Goal: Task Accomplishment & Management: Manage account settings

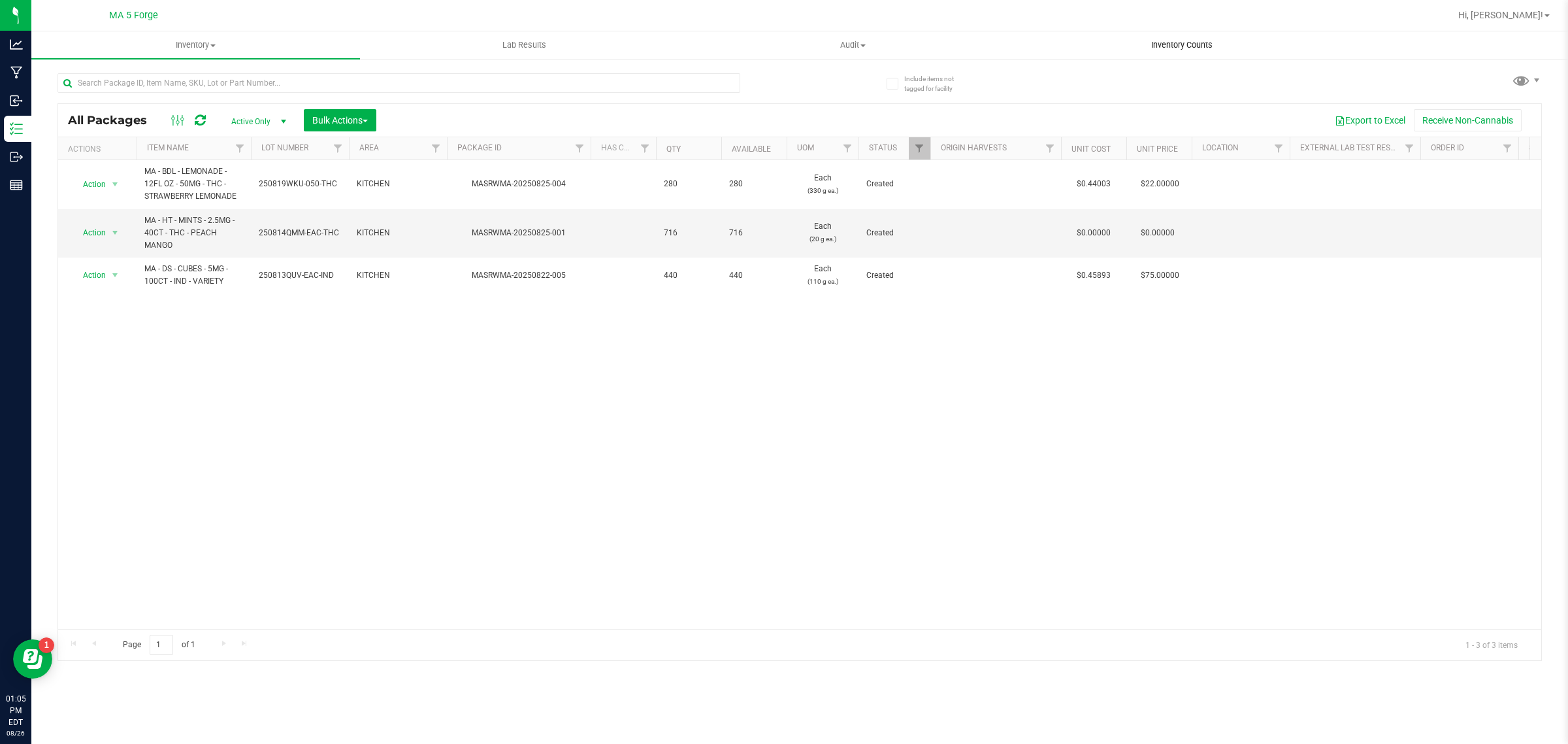
click at [1205, 51] on span "Inventory Counts" at bounding box center [1181, 44] width 97 height 12
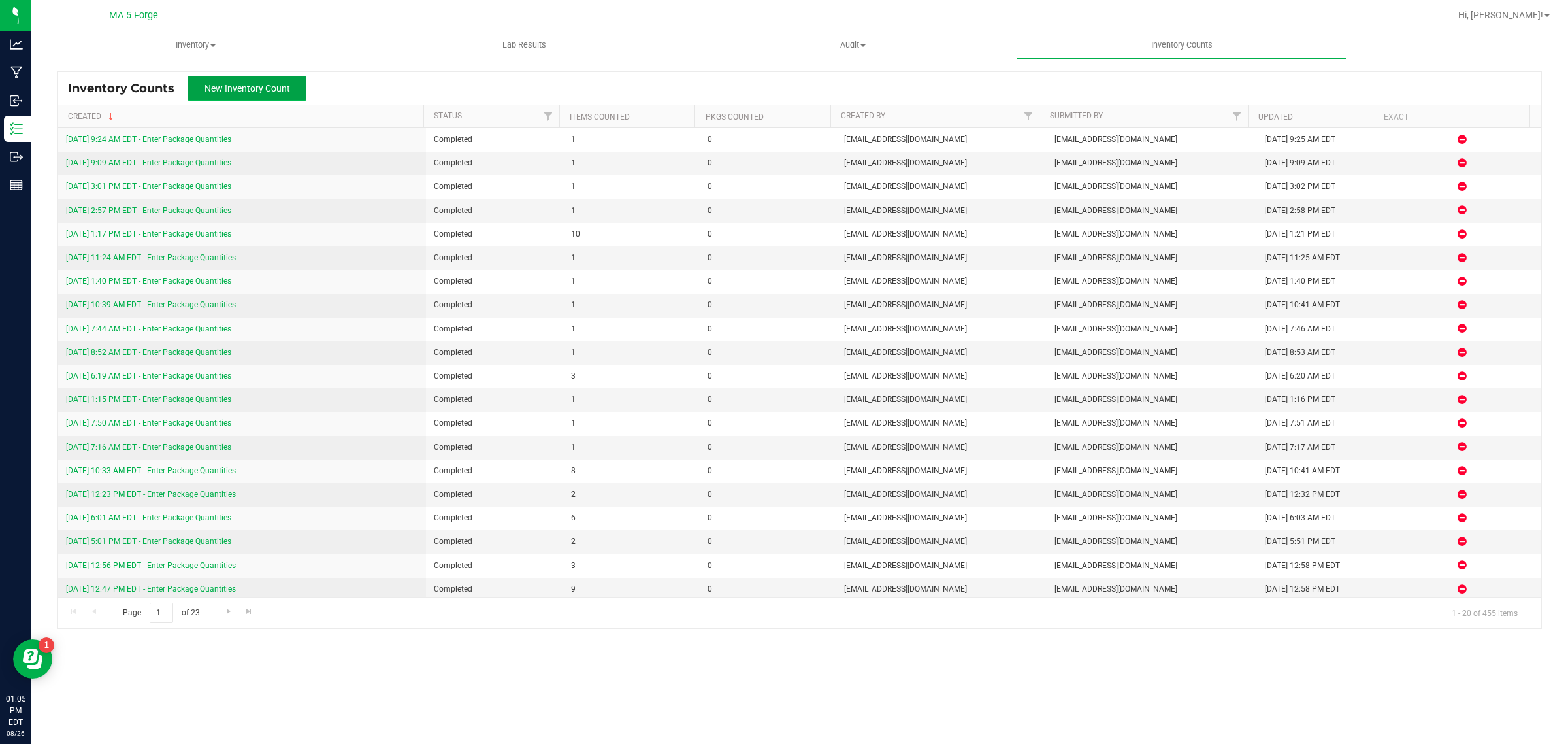
click at [258, 89] on span "New Inventory Count" at bounding box center [247, 88] width 86 height 10
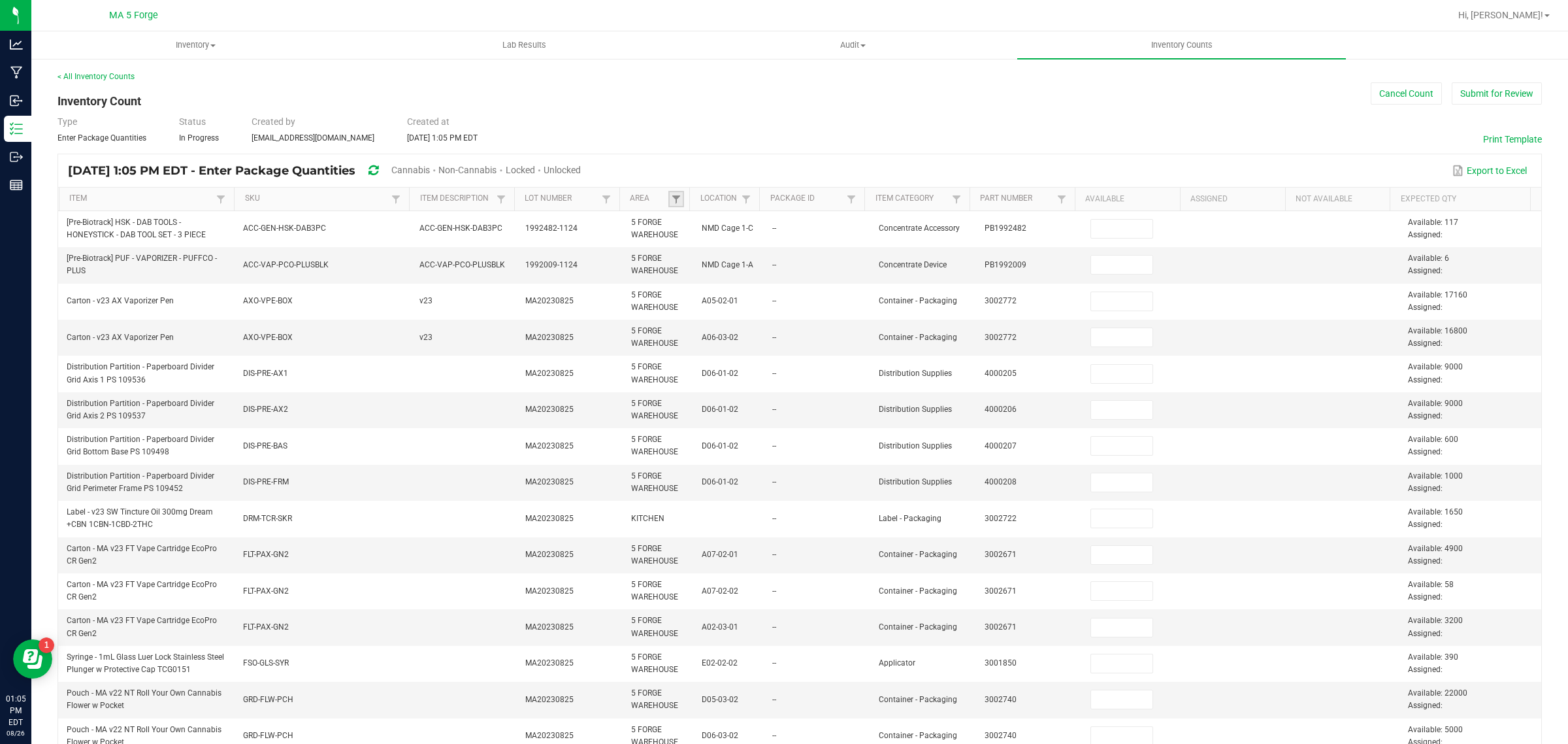
click at [676, 201] on link at bounding box center [676, 199] width 16 height 17
click at [712, 301] on li "KITCHEN" at bounding box center [735, 305] width 126 height 17
checkbox input "true"
click at [792, 374] on button "Filter" at bounding box center [773, 362] width 66 height 29
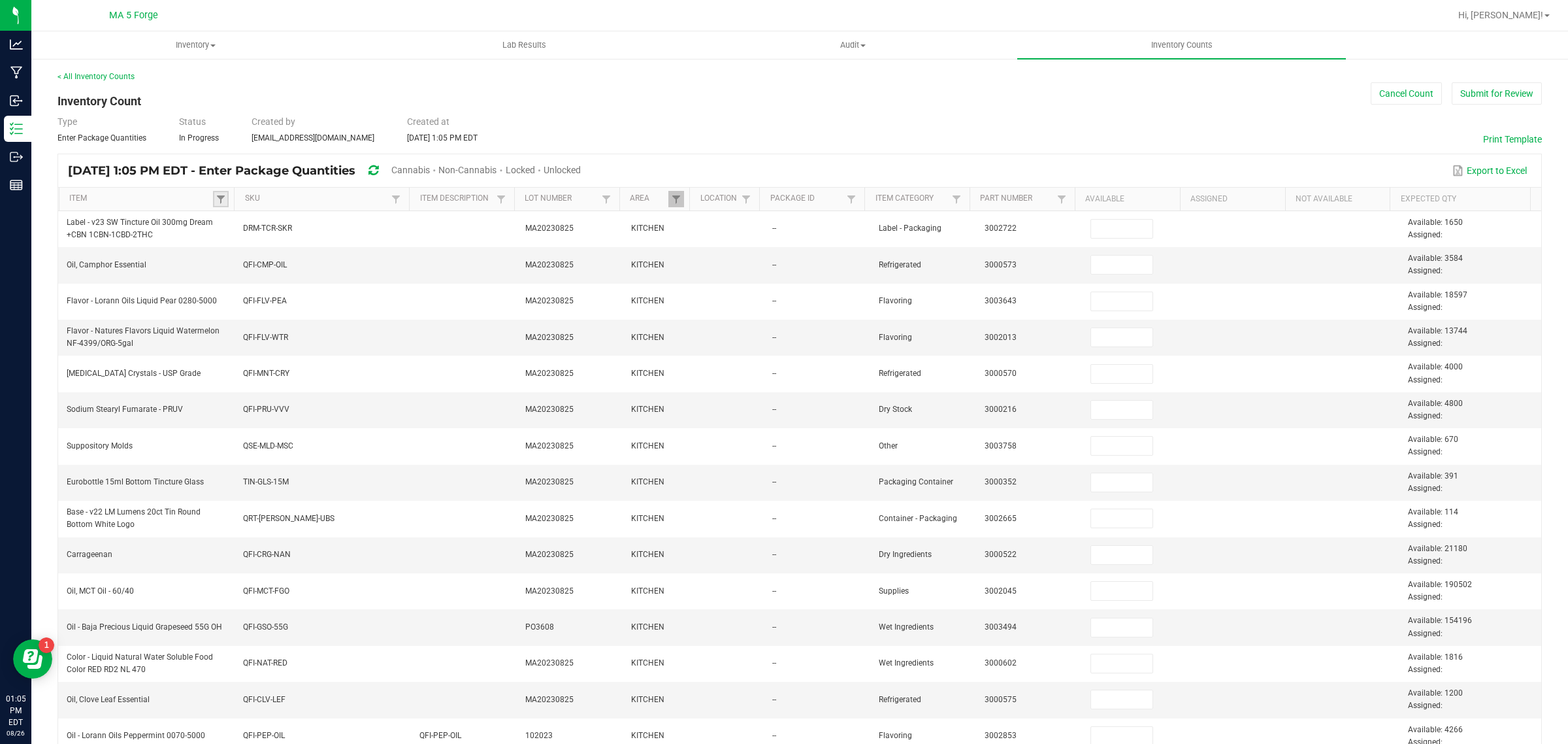
click at [225, 200] on link at bounding box center [221, 199] width 16 height 17
drag, startPoint x: 225, startPoint y: 200, endPoint x: 285, endPoint y: 235, distance: 69.5
click at [285, 235] on input at bounding box center [312, 227] width 174 height 19
type input "camp"
click at [280, 248] on li "Oil, Camphor Essential" at bounding box center [283, 254] width 126 height 17
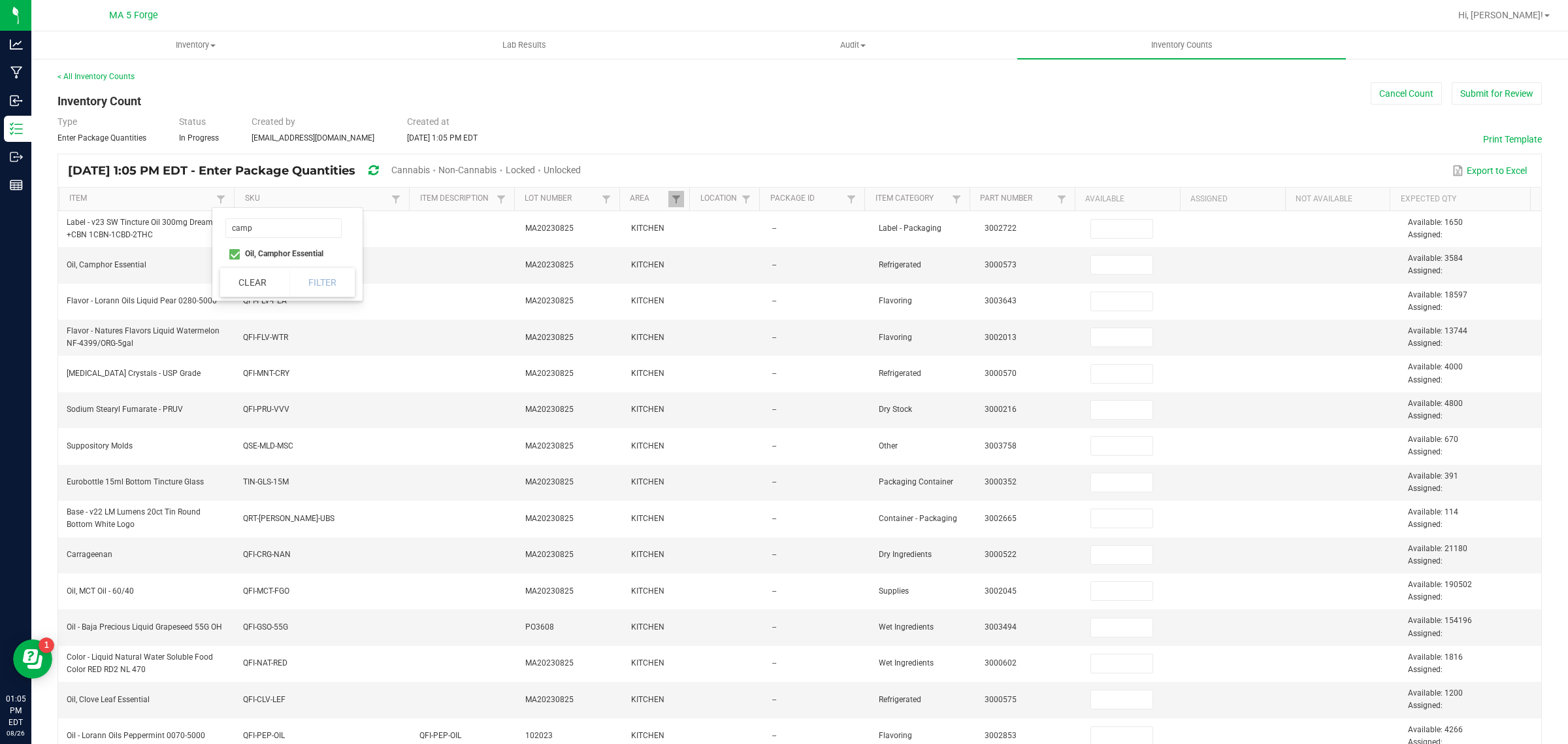
checkbox Essential "true"
click at [337, 270] on button "Filter" at bounding box center [322, 282] width 66 height 29
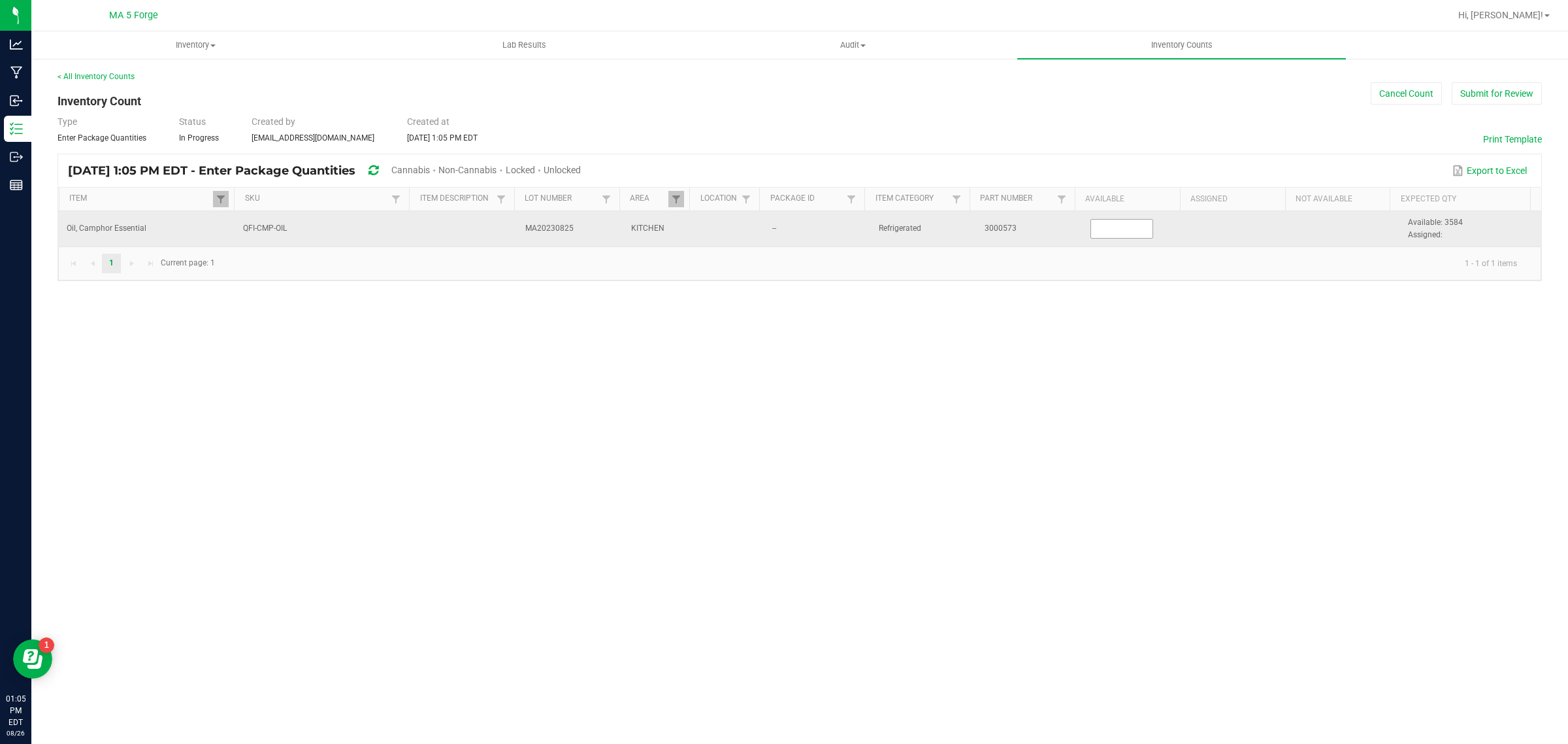
click at [1101, 229] on input at bounding box center [1121, 229] width 62 height 18
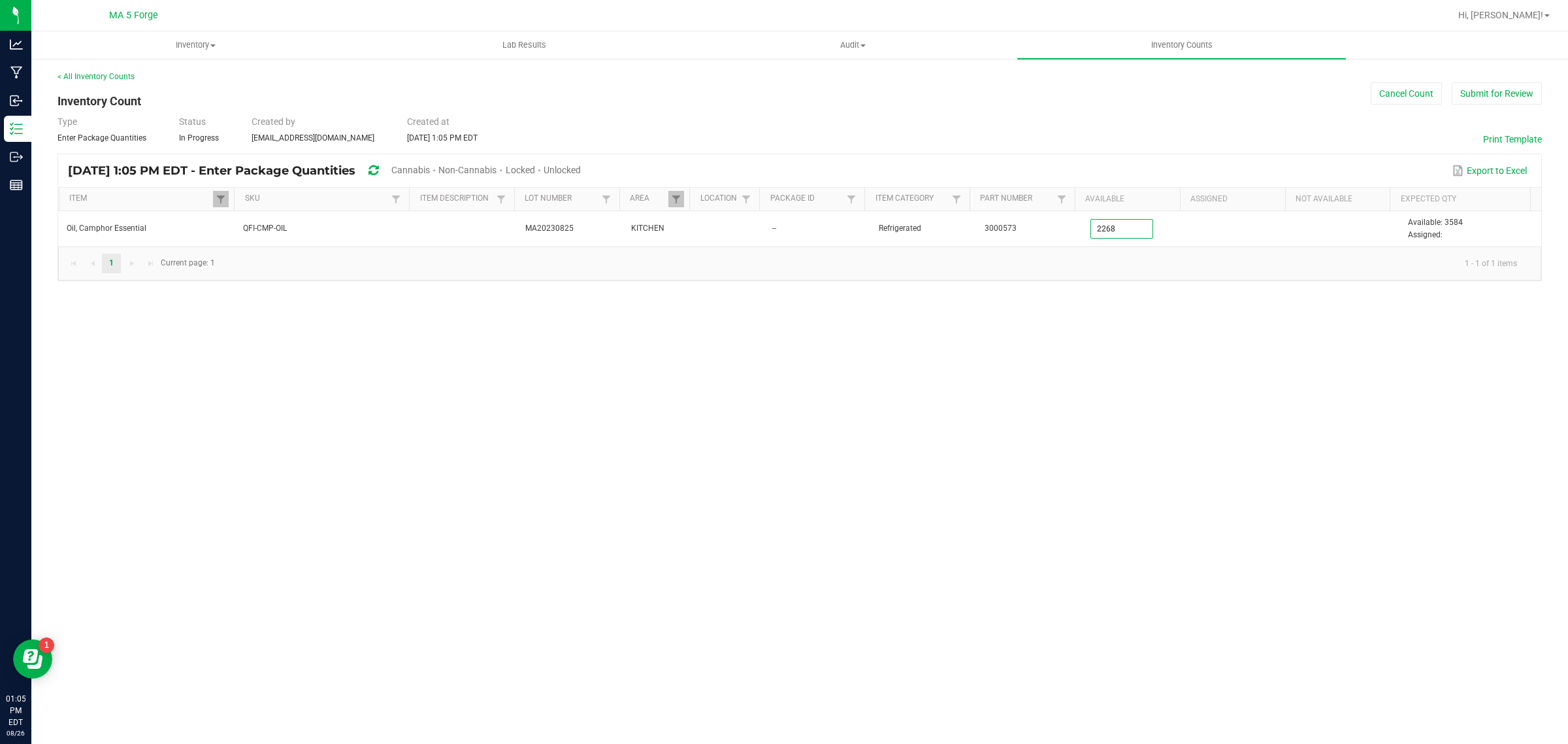
type input "2,268.0000"
click at [1120, 314] on div "Inventory All packages All inventory Waste log Create inventory Lab Results Aud…" at bounding box center [799, 388] width 1537 height 713
click at [1472, 86] on button "Submit for Review" at bounding box center [1497, 93] width 90 height 22
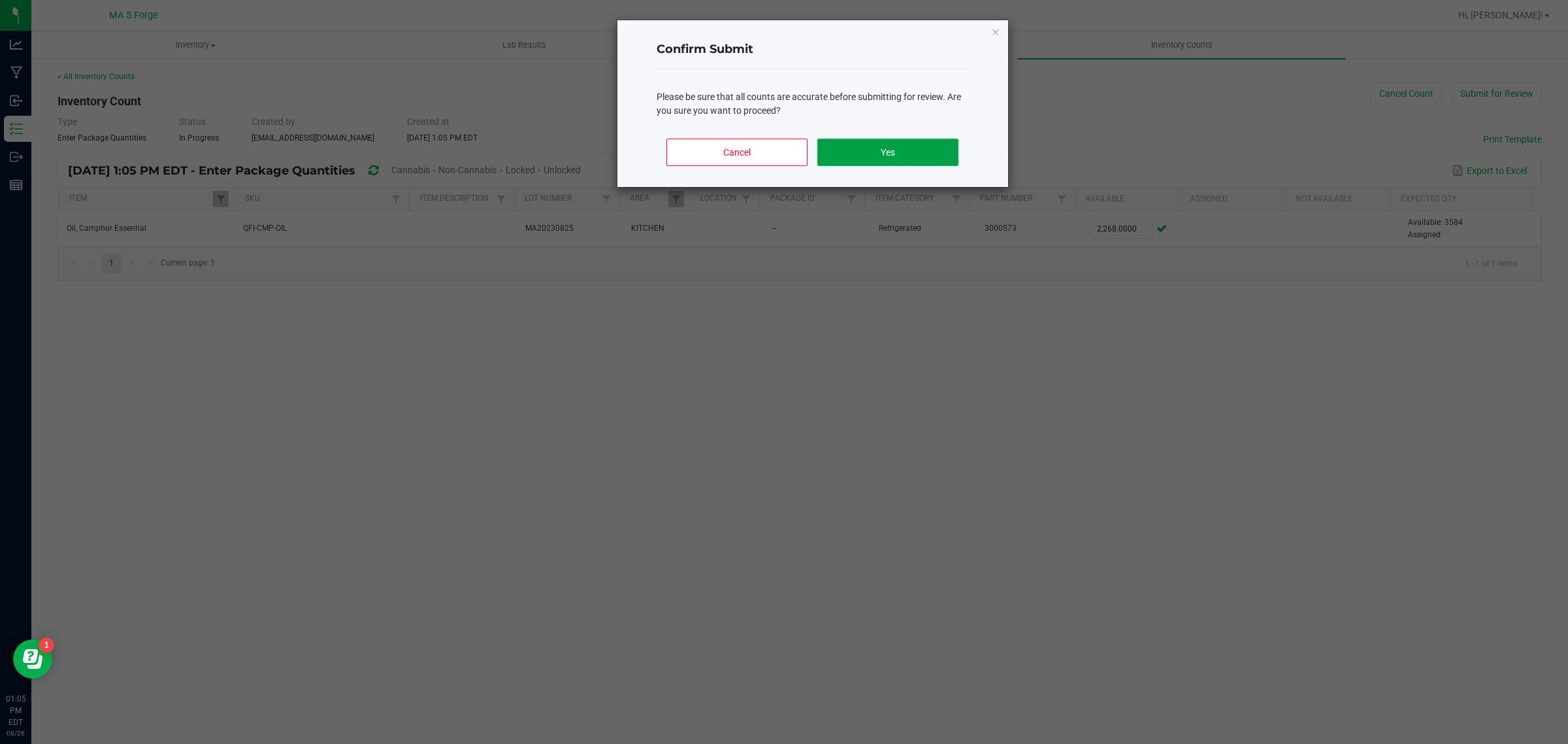
click at [899, 162] on button "Yes" at bounding box center [888, 152] width 140 height 28
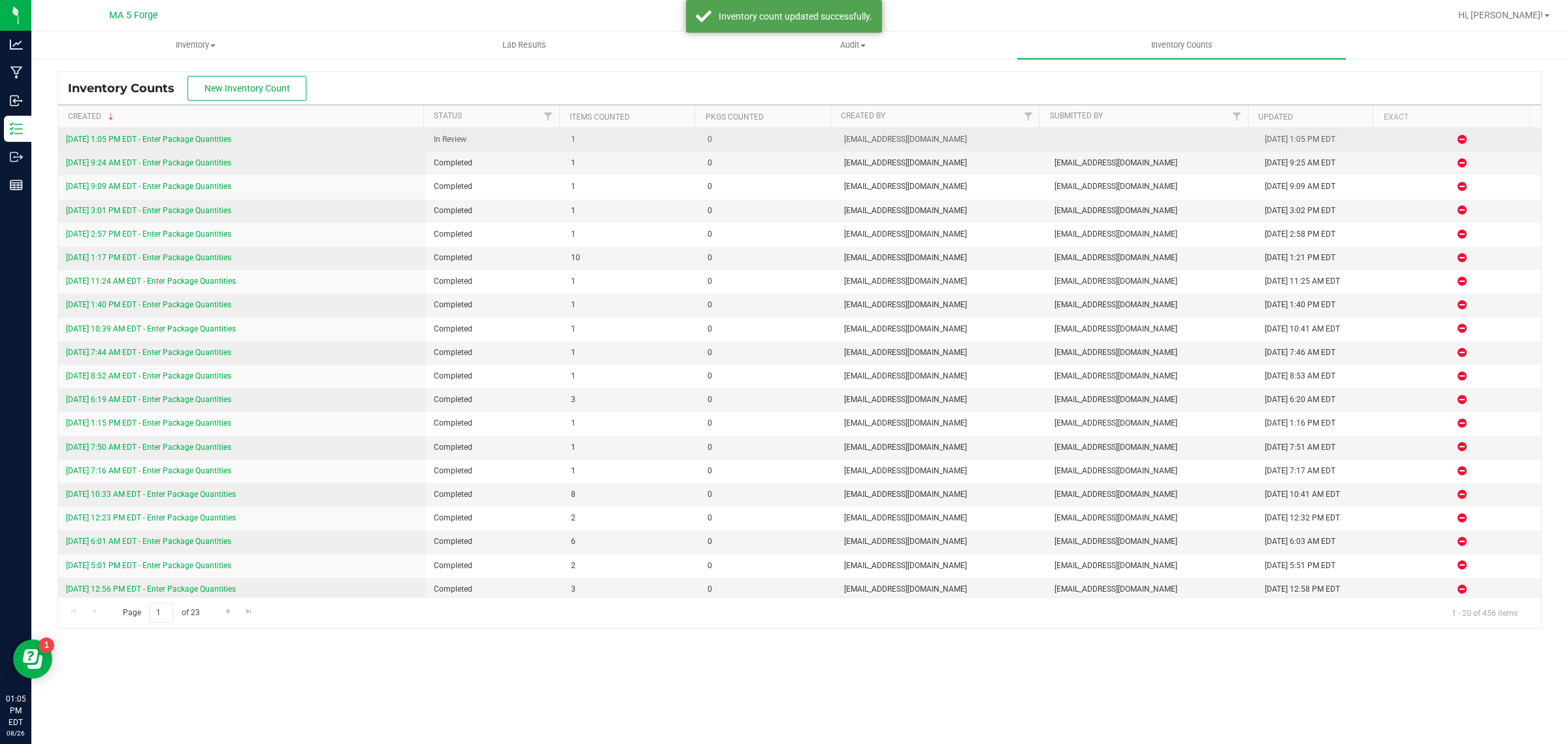
click at [150, 142] on link "[DATE] 1:05 PM EDT - Enter Package Quantities" at bounding box center [149, 139] width 165 height 9
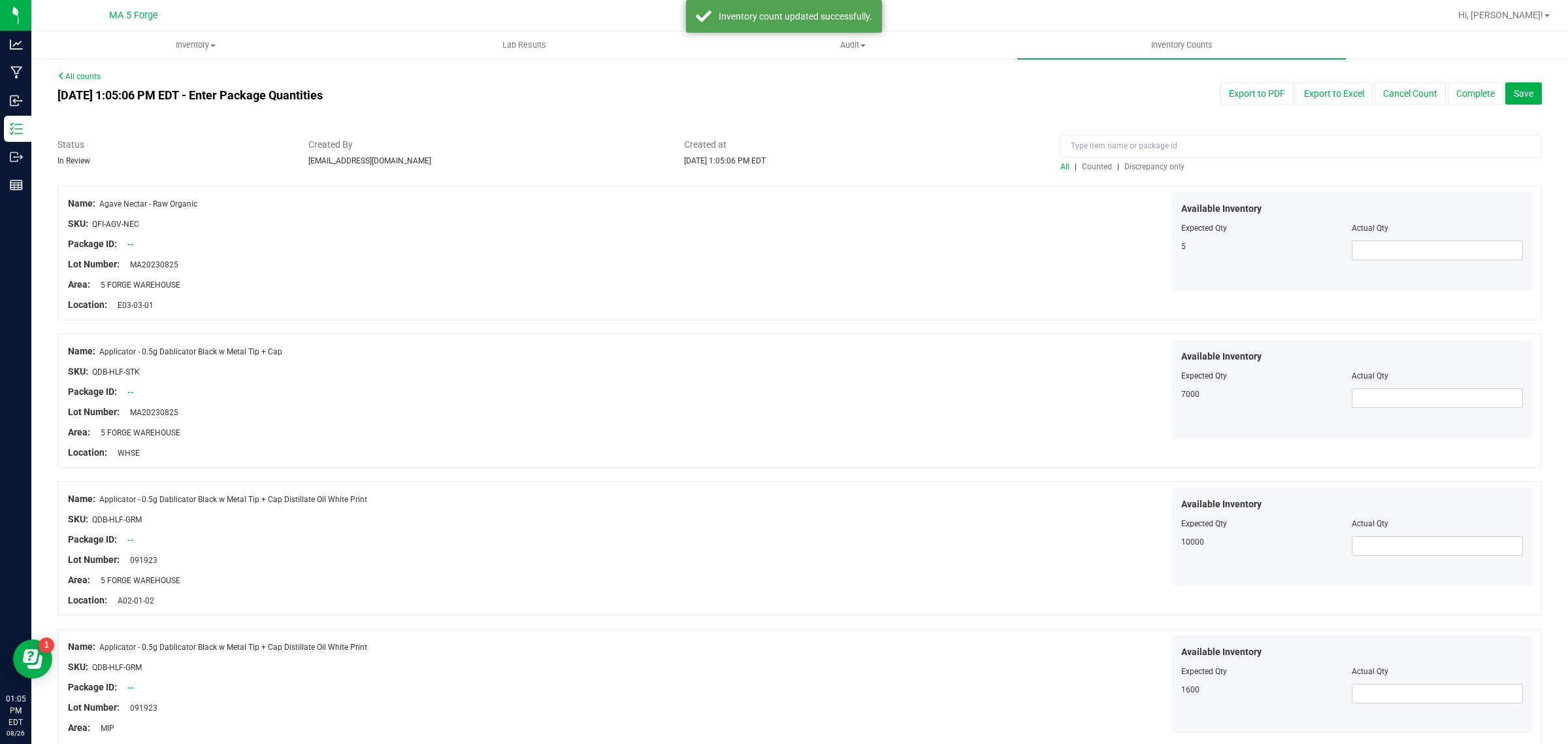
click at [1158, 164] on span "Discrepancy only" at bounding box center [1154, 167] width 60 height 9
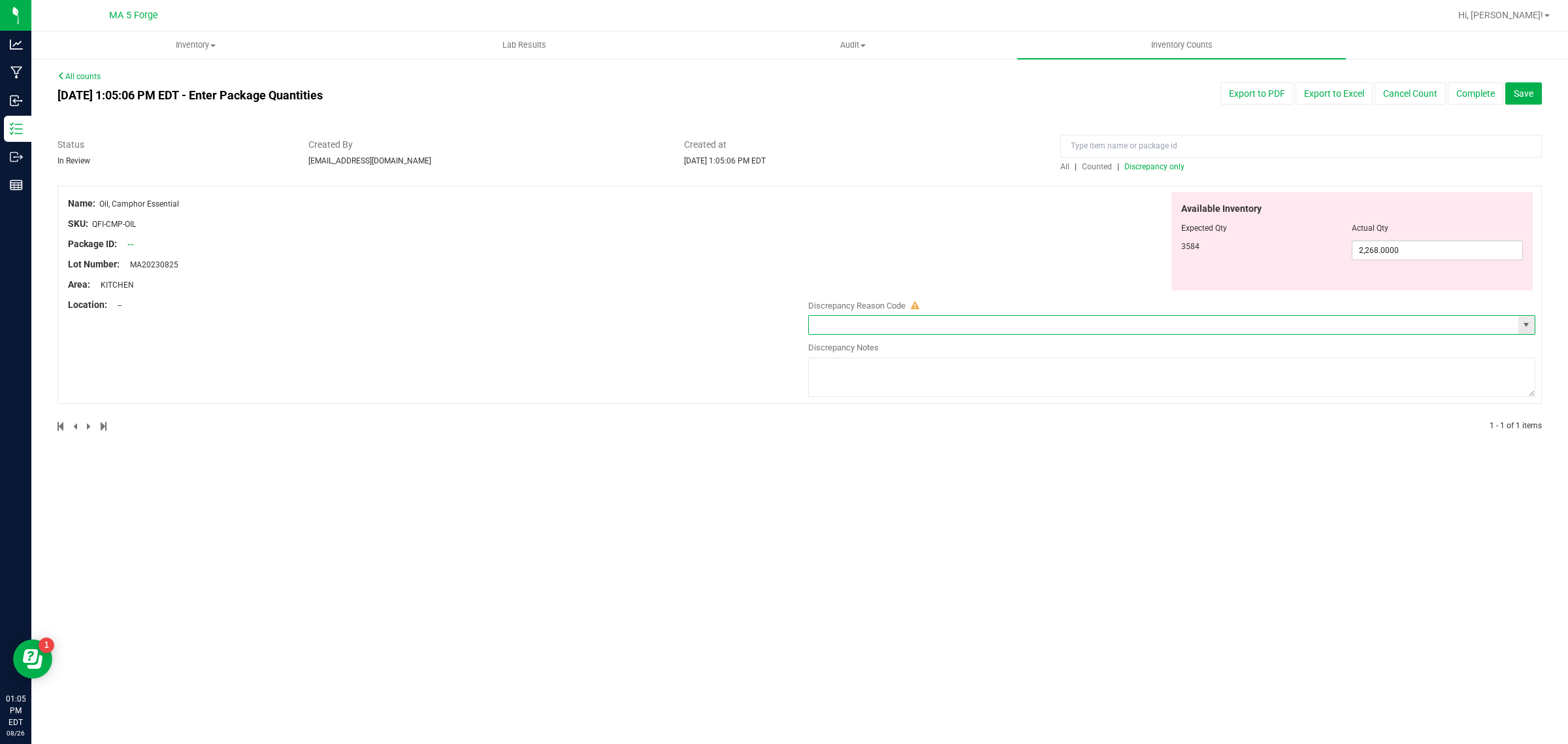
click at [928, 325] on input "text" at bounding box center [1164, 325] width 710 height 18
click at [1543, 322] on div "All counts [DATE] 1:05:06 PM EDT - Enter Package Quantities Export to PDF Expor…" at bounding box center [799, 259] width 1537 height 404
click at [1539, 322] on div "Name: Oil, Camphor Essential SKU: QFI-CMP-OIL Package ID: -- Lot Number: MA2023…" at bounding box center [799, 294] width 1485 height 218
click at [1527, 321] on span "select" at bounding box center [1526, 324] width 10 height 10
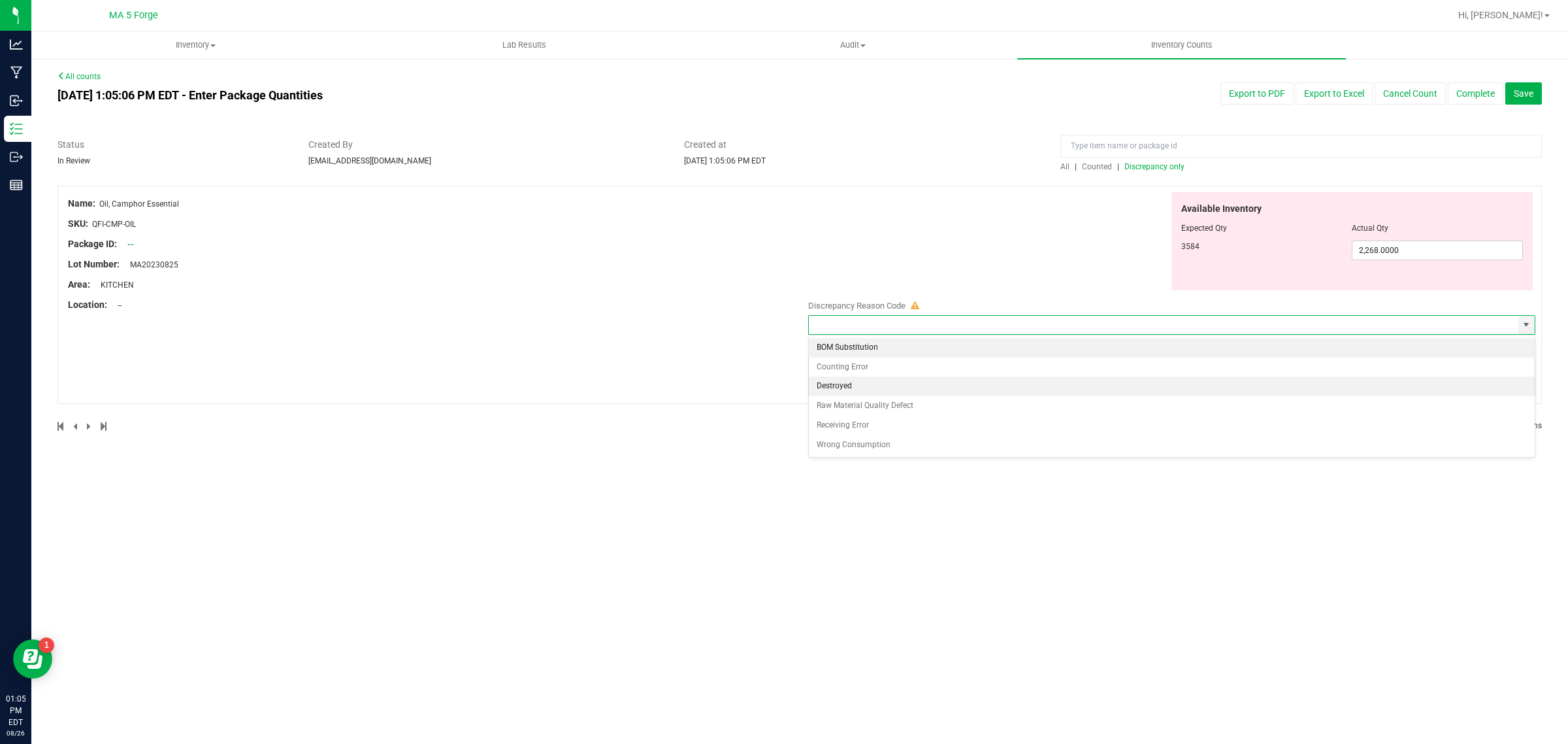
click at [926, 390] on li "Destroyed" at bounding box center [1172, 386] width 726 height 19
type input "Destroyed"
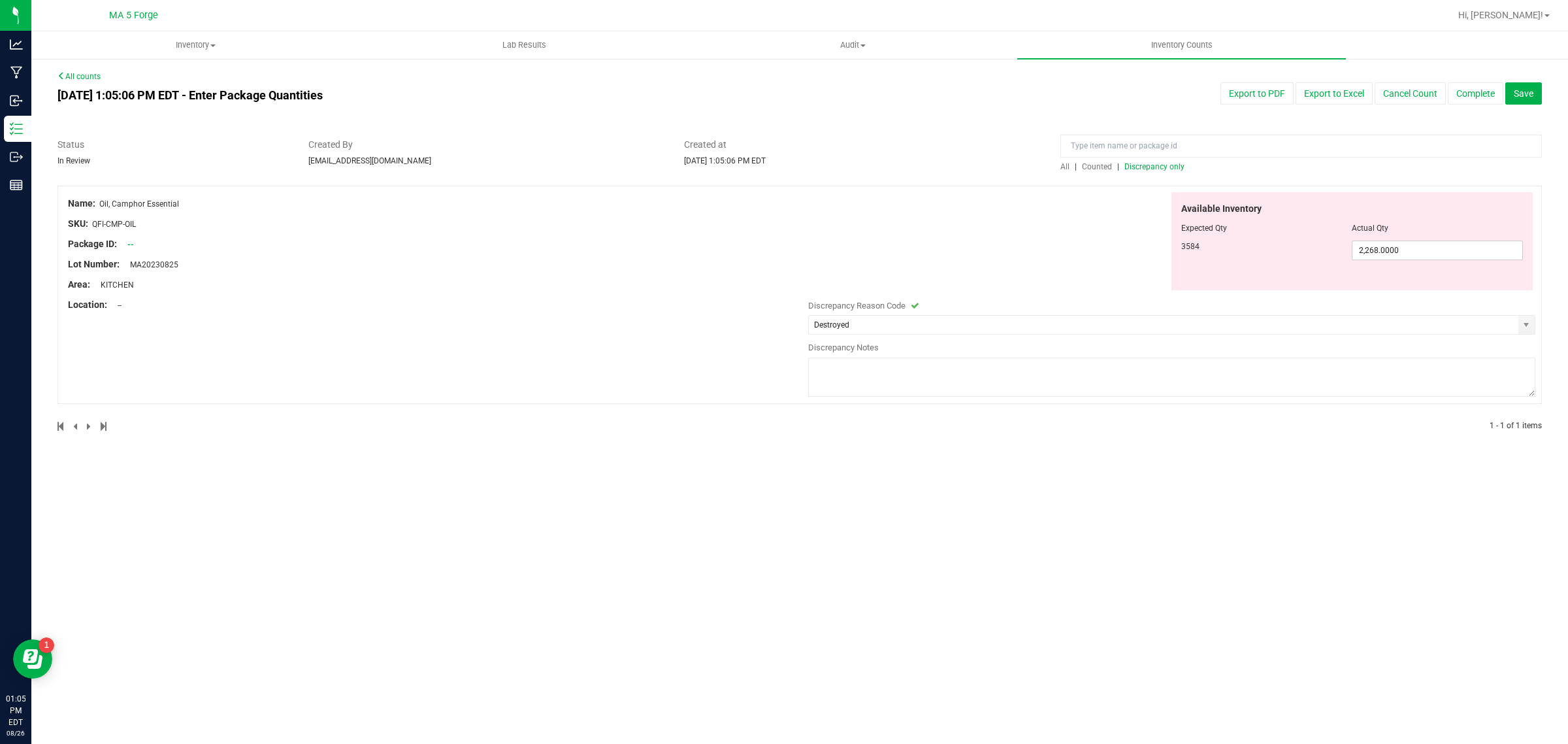
click at [925, 383] on textarea at bounding box center [1172, 377] width 727 height 39
type textarea "expired"
click at [1472, 102] on button "Complete" at bounding box center [1476, 93] width 55 height 22
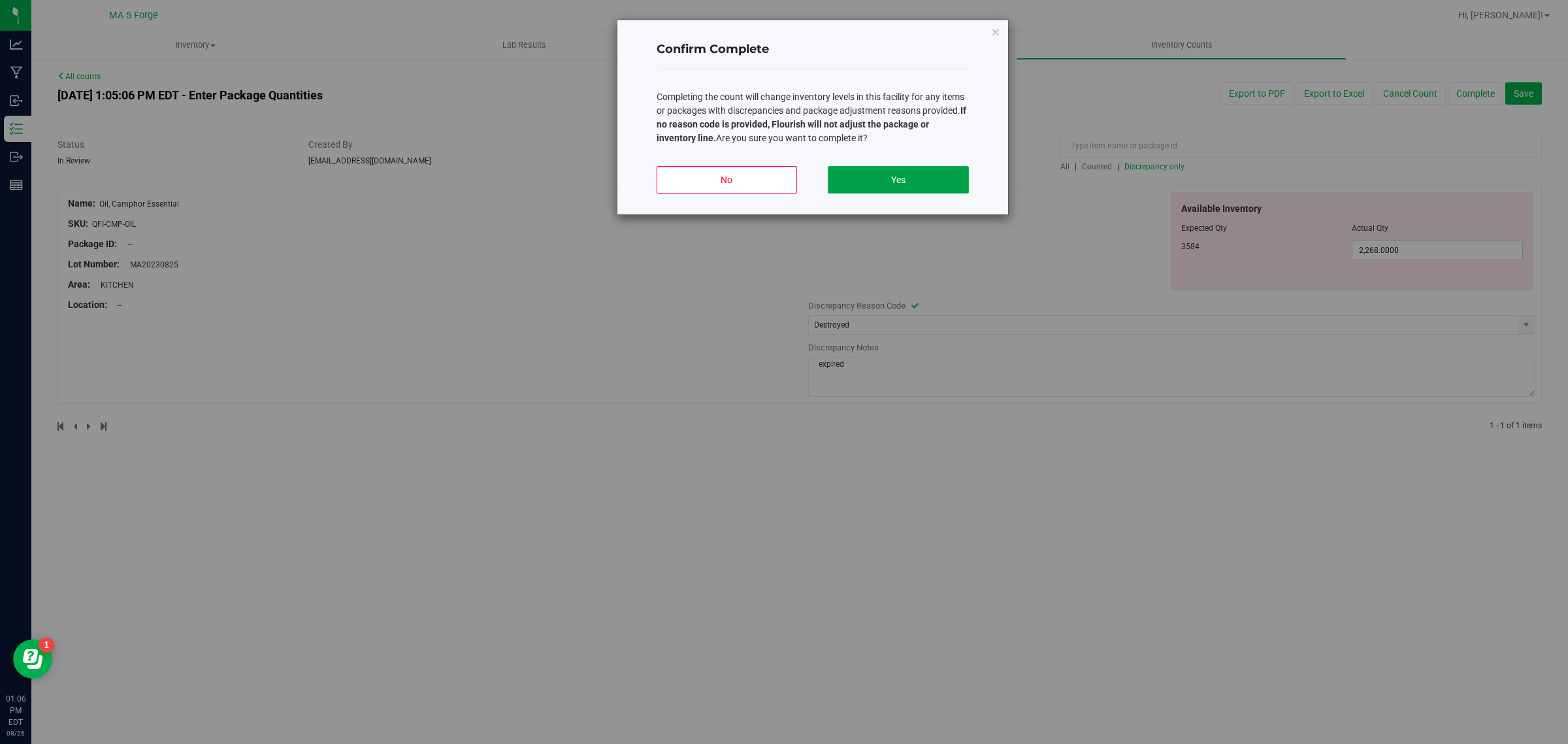
click at [869, 178] on button "Yes" at bounding box center [898, 180] width 140 height 28
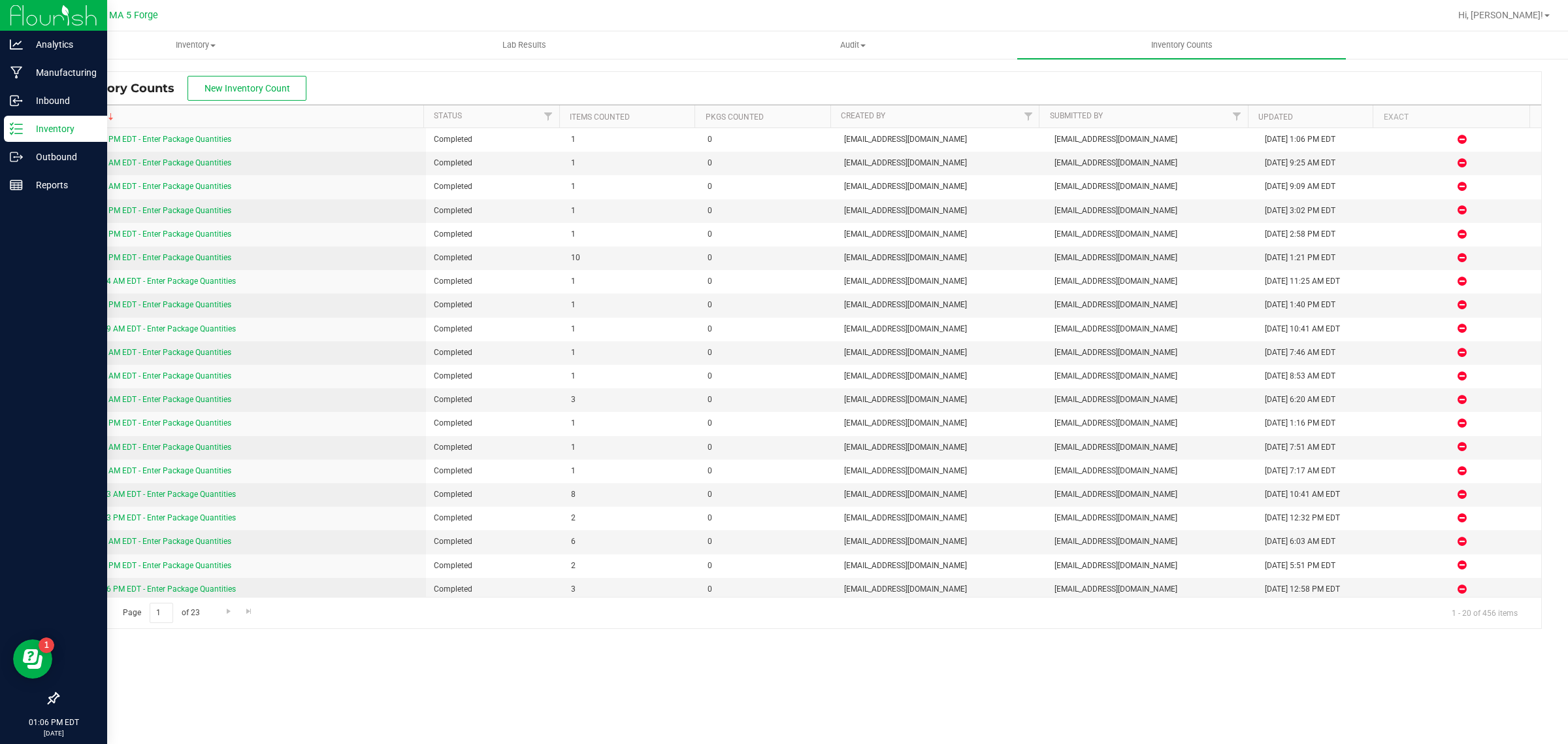
click at [35, 135] on p "Inventory" at bounding box center [62, 128] width 78 height 16
